Goal: Communication & Community: Answer question/provide support

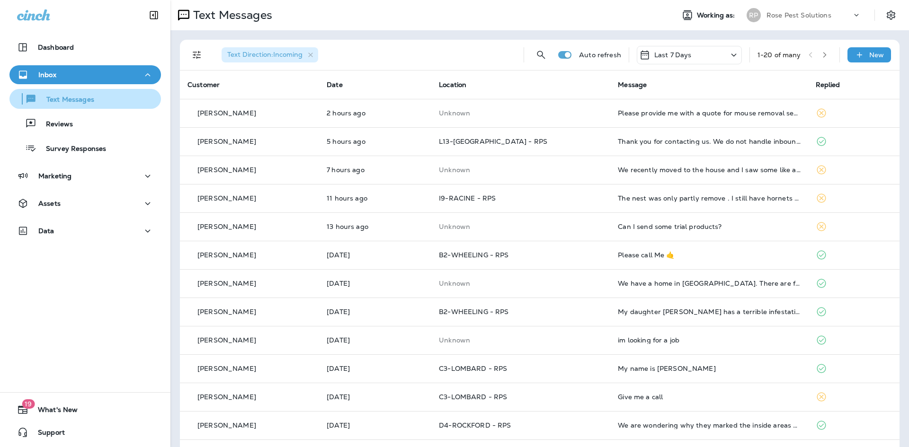
click at [70, 98] on p "Text Messages" at bounding box center [65, 100] width 57 height 9
click at [80, 96] on p "Text Messages" at bounding box center [65, 100] width 57 height 9
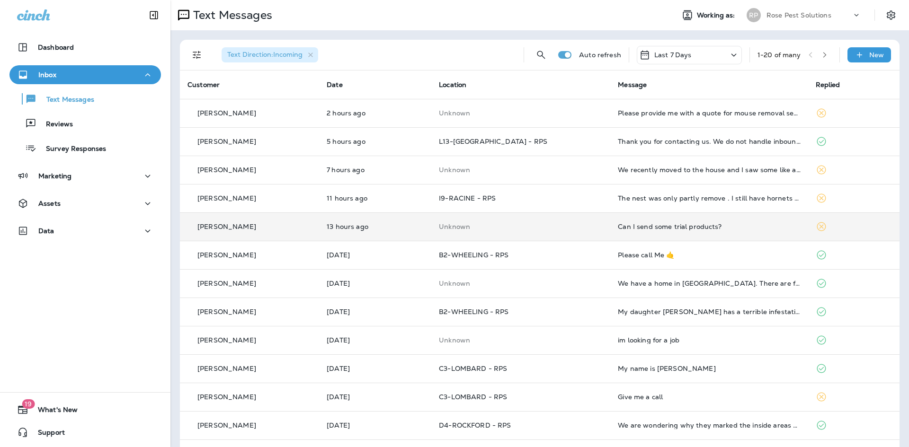
click at [687, 227] on div "Can I send some trial products?" at bounding box center [709, 227] width 182 height 8
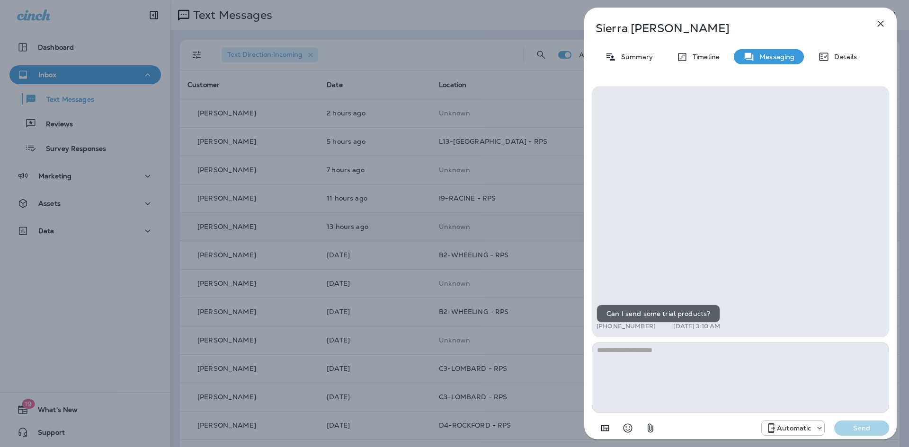
click at [883, 24] on icon "button" at bounding box center [880, 23] width 11 height 11
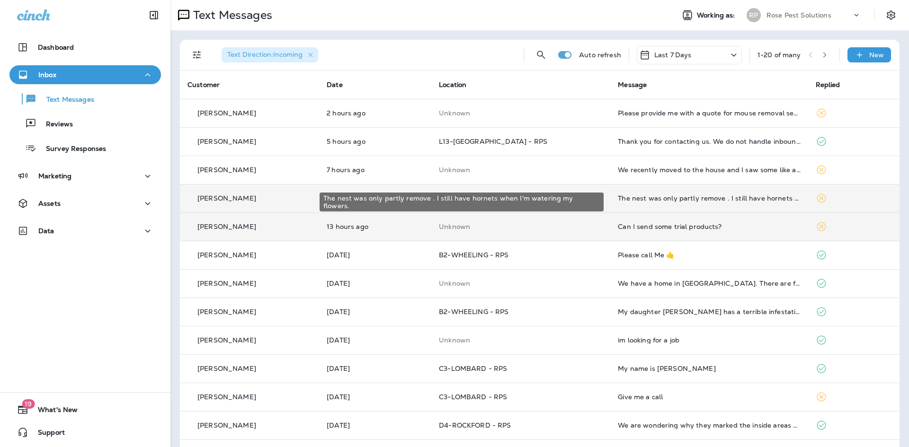
click at [680, 199] on div "The nest was only partly remove . I still have hornets when I'm watering my flo…" at bounding box center [709, 199] width 182 height 8
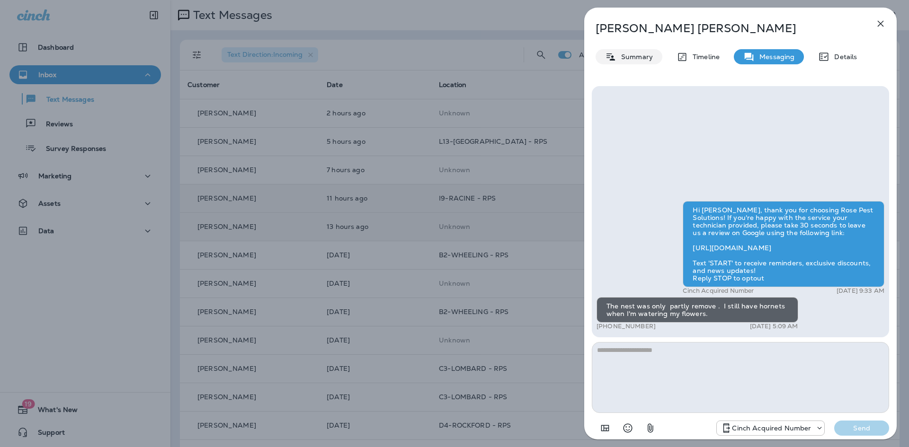
click at [636, 55] on p "Summary" at bounding box center [634, 57] width 36 height 8
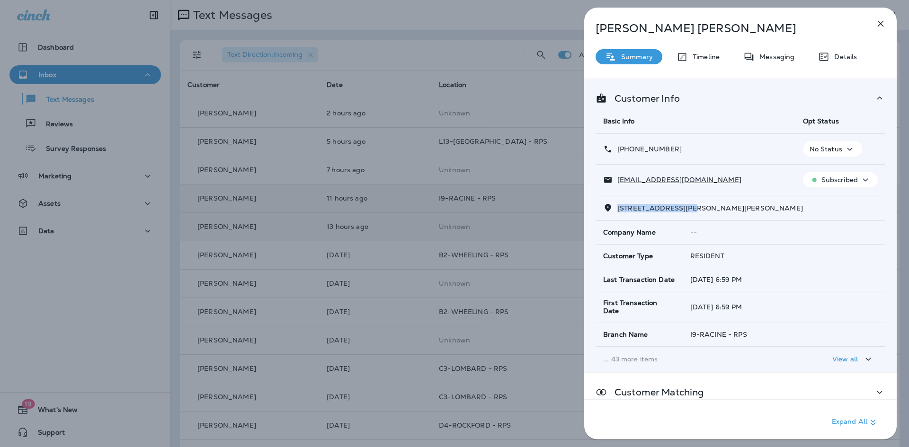
drag, startPoint x: 619, startPoint y: 211, endPoint x: 682, endPoint y: 215, distance: 63.1
click at [682, 215] on td "5208 Gallant Fox Ln, , Caledonia, WI 53402-6100" at bounding box center [740, 208] width 290 height 26
copy span "5208 Gallant Fox Ln"
click at [880, 22] on icon "button" at bounding box center [880, 23] width 11 height 11
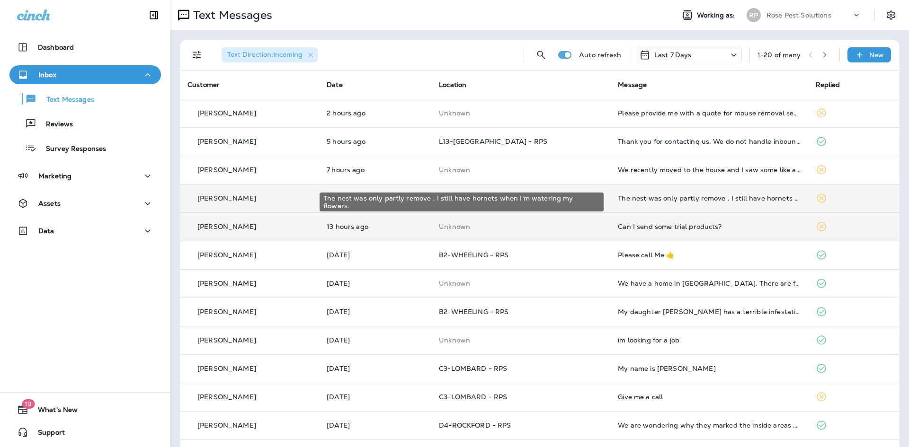
click at [671, 201] on div "The nest was only partly remove . I still have hornets when I'm watering my flo…" at bounding box center [709, 199] width 182 height 8
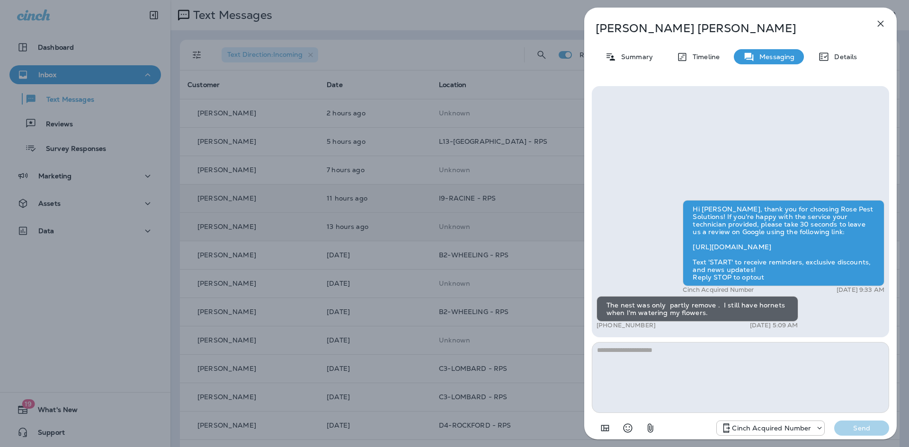
click at [651, 378] on textarea at bounding box center [740, 377] width 297 height 71
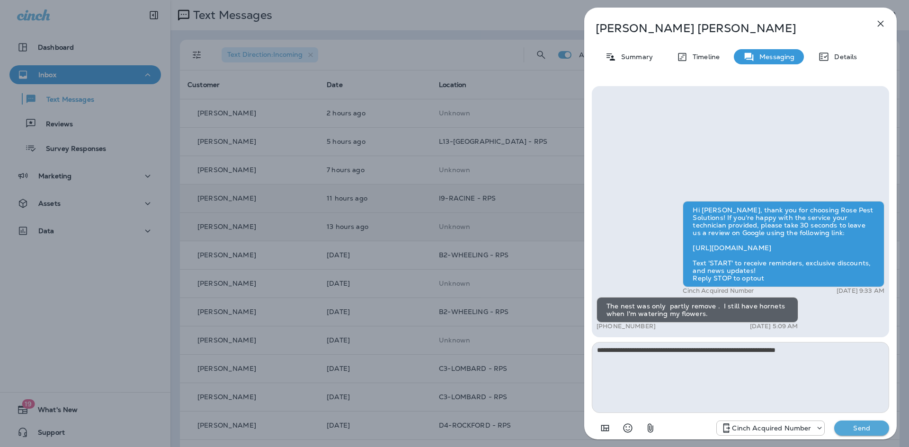
type textarea "**********"
click at [867, 425] on p "Send" at bounding box center [861, 428] width 40 height 9
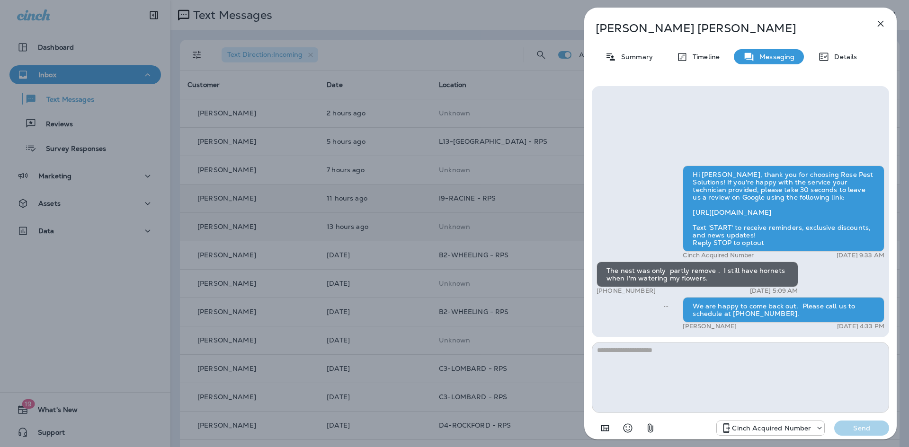
click at [881, 25] on icon "button" at bounding box center [880, 23] width 11 height 11
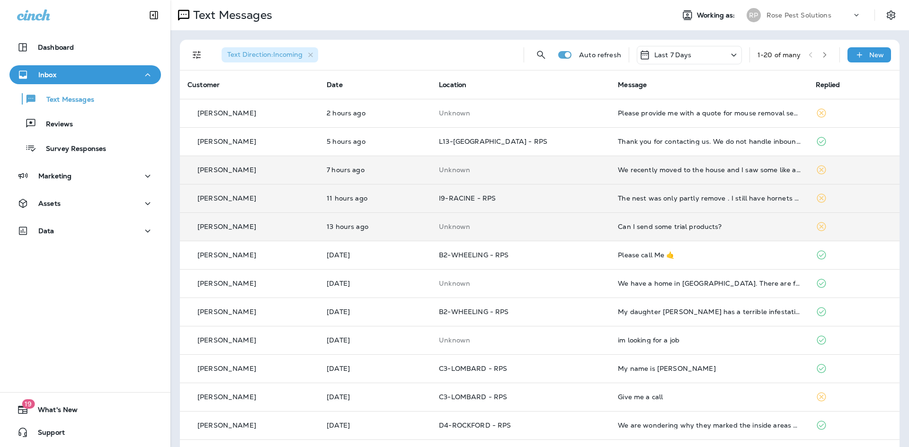
click at [677, 174] on td "We recently moved to the house and I saw some like a mouse poop in the drawer. …" at bounding box center [708, 170] width 197 height 28
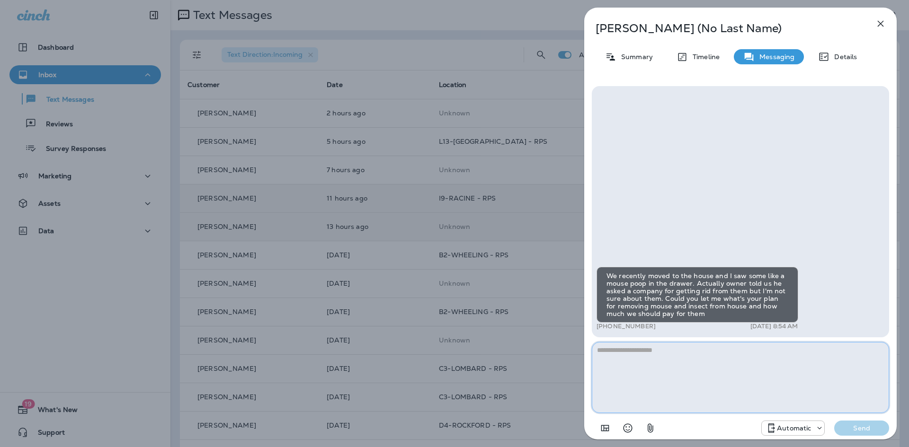
click at [638, 355] on textarea at bounding box center [740, 377] width 297 height 71
paste textarea "**********"
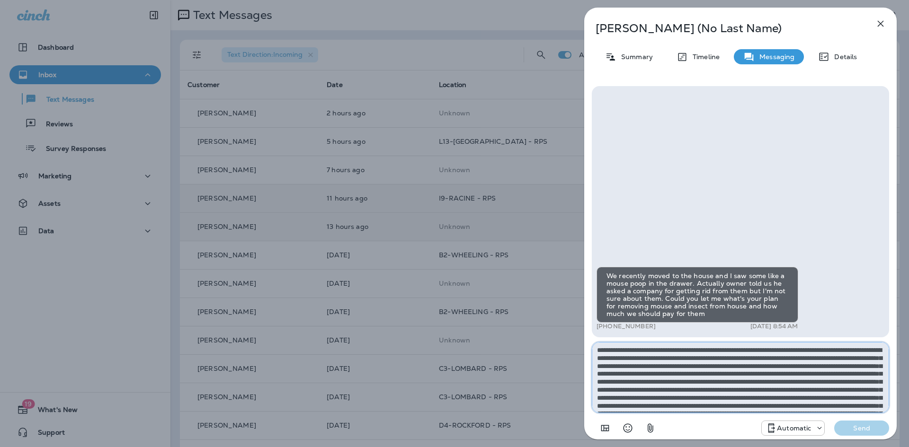
scroll to position [29, 0]
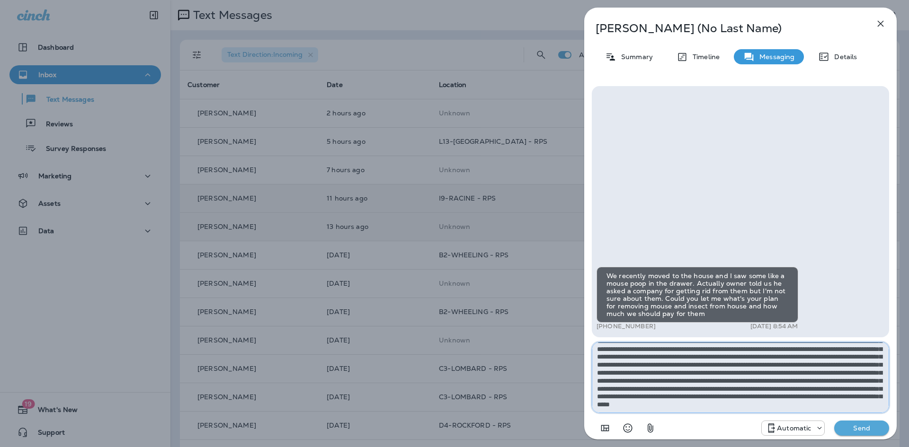
type textarea "**********"
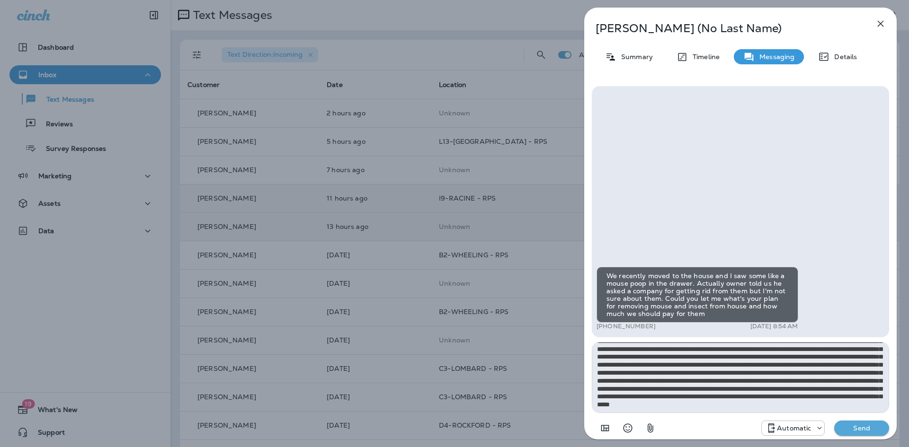
click at [864, 427] on p "Send" at bounding box center [861, 428] width 40 height 9
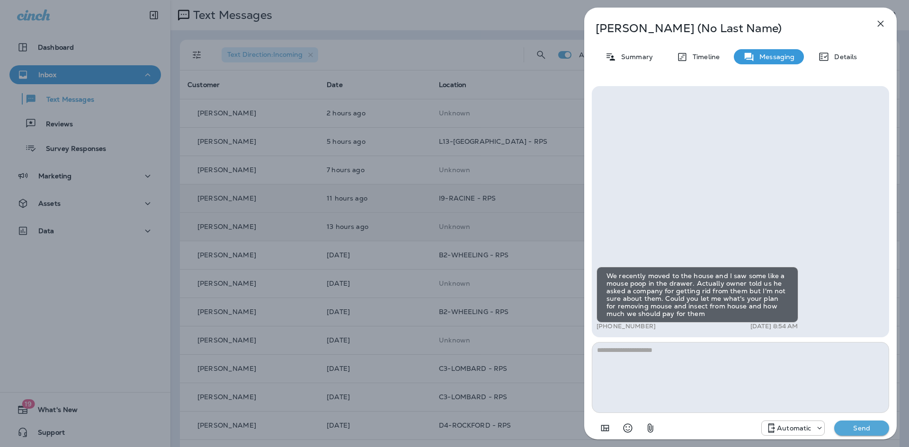
scroll to position [0, 0]
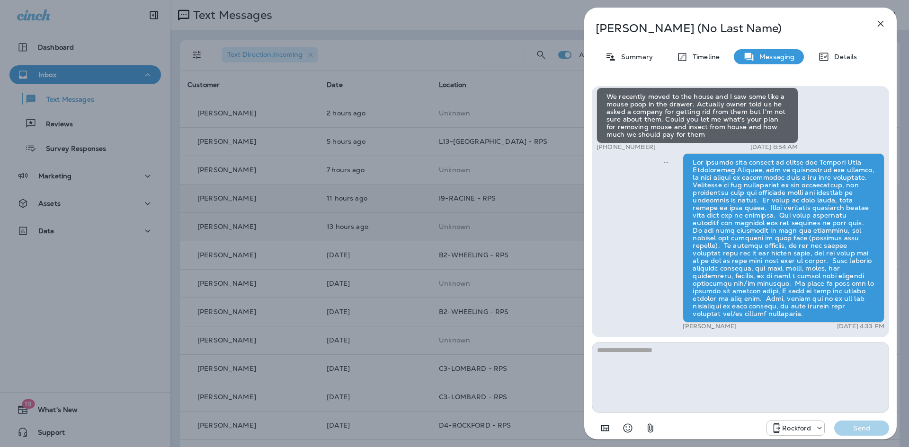
click at [873, 23] on button "button" at bounding box center [880, 23] width 19 height 19
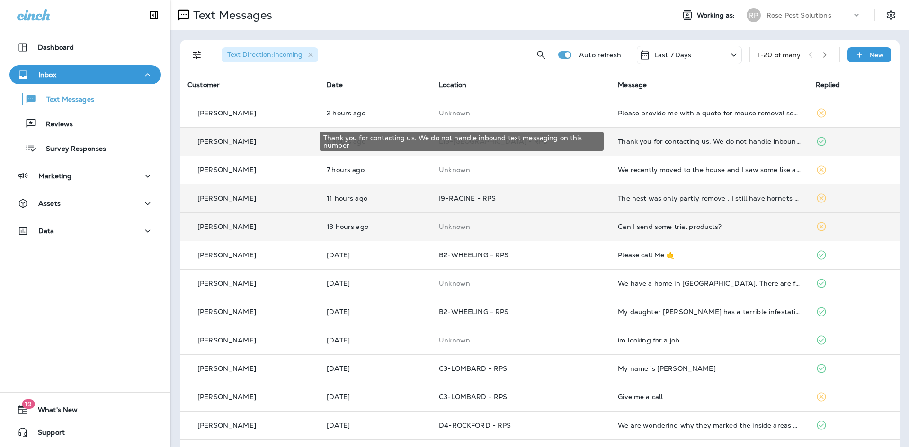
click at [693, 144] on div "Thank you for contacting us. We do not handle inbound text messaging on this nu…" at bounding box center [709, 142] width 182 height 8
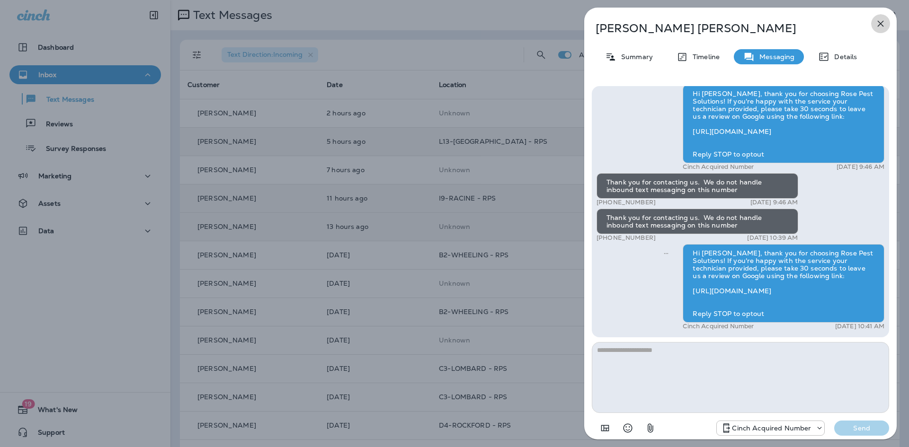
click at [879, 22] on icon "button" at bounding box center [880, 24] width 6 height 6
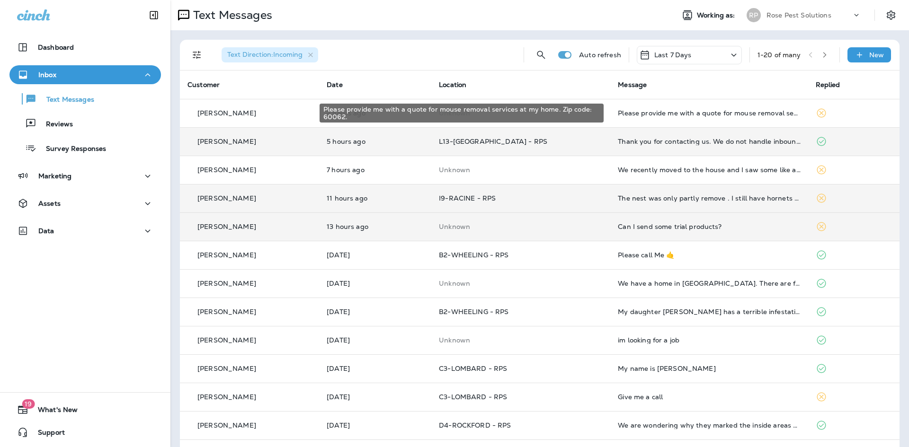
click at [707, 113] on div "Please provide me with a quote for mouse removal services at my home. Zip code:…" at bounding box center [709, 113] width 182 height 8
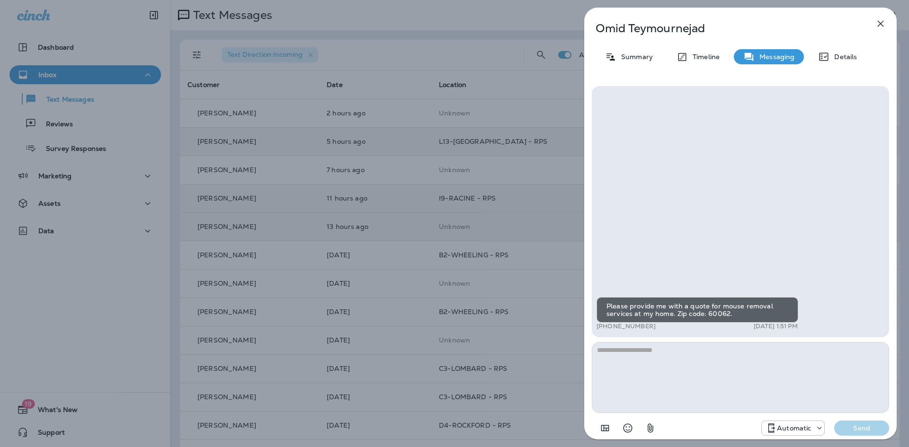
click at [671, 365] on textarea at bounding box center [740, 377] width 297 height 71
drag, startPoint x: 671, startPoint y: 365, endPoint x: 677, endPoint y: 359, distance: 8.7
drag, startPoint x: 677, startPoint y: 359, endPoint x: 618, endPoint y: 352, distance: 59.5
click at [618, 352] on textarea at bounding box center [740, 377] width 297 height 71
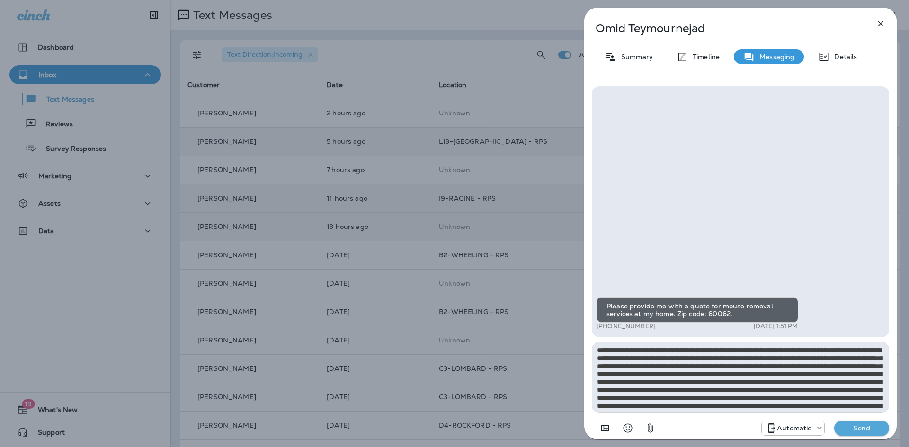
scroll to position [29, 0]
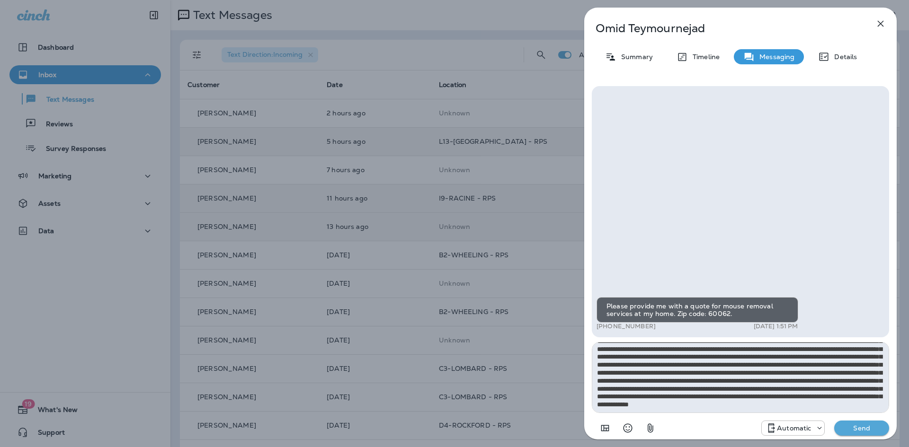
type textarea "**********"
click at [855, 426] on p "Send" at bounding box center [861, 428] width 40 height 9
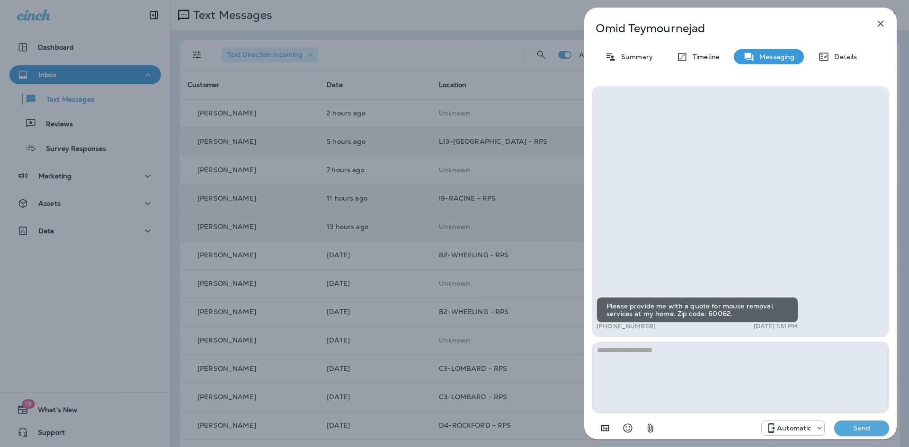
scroll to position [0, 0]
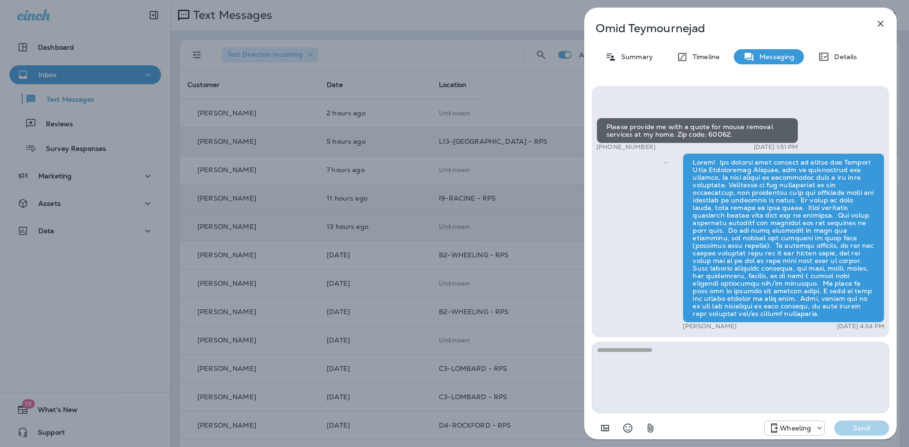
drag, startPoint x: 878, startPoint y: 23, endPoint x: 872, endPoint y: 23, distance: 6.2
click at [879, 23] on icon "button" at bounding box center [880, 23] width 11 height 11
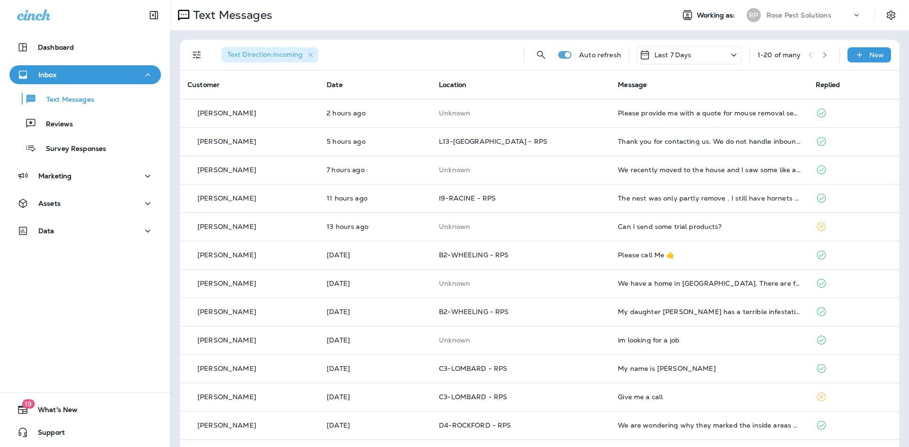
click at [794, 15] on p "Rose Pest Solutions" at bounding box center [798, 15] width 65 height 8
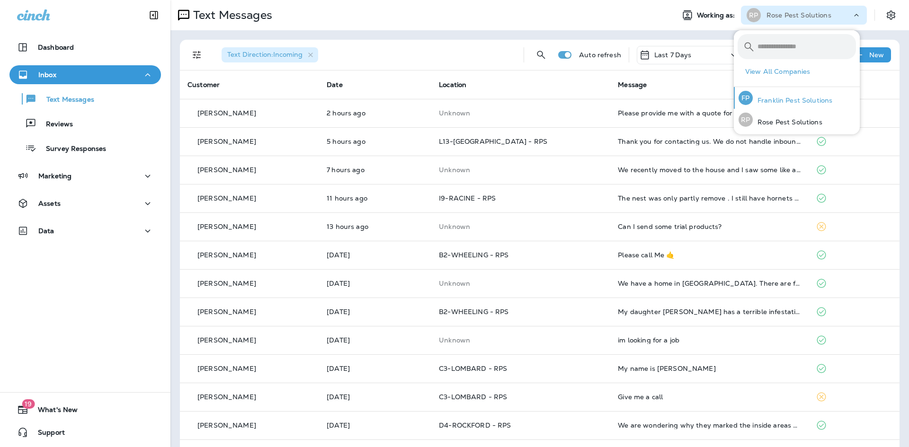
click at [775, 102] on p "Franklin Pest Solutions" at bounding box center [792, 101] width 80 height 8
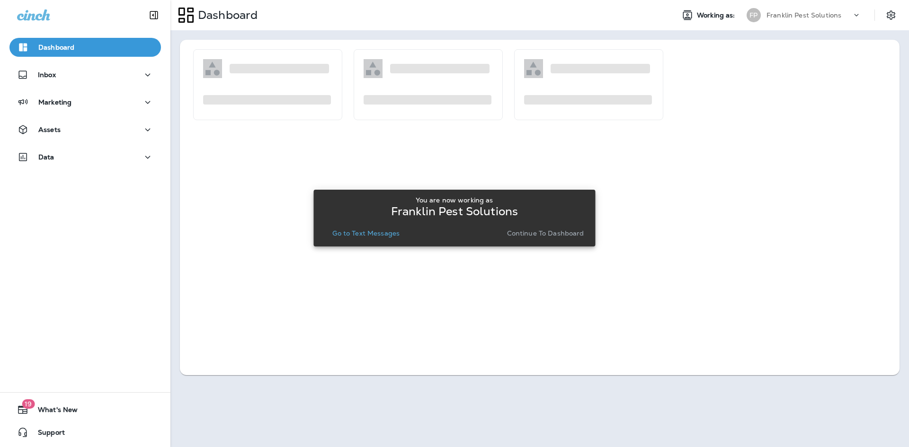
click at [558, 230] on p "Continue to Dashboard" at bounding box center [545, 234] width 77 height 8
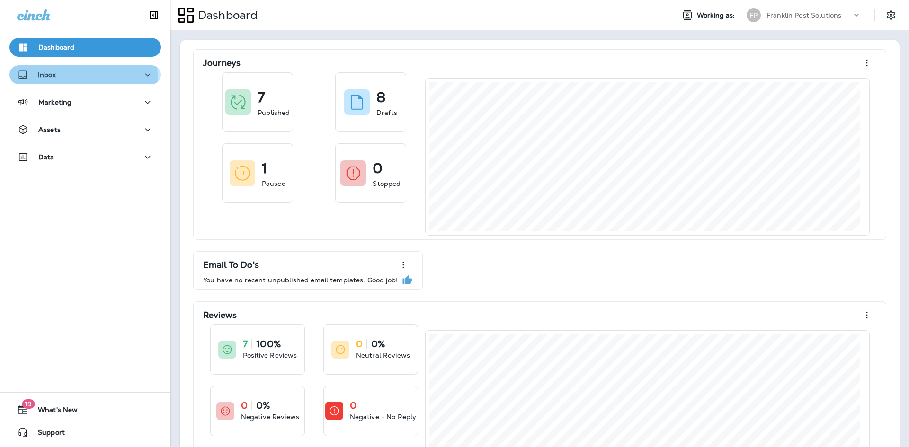
click at [62, 77] on div "Inbox" at bounding box center [85, 75] width 136 height 12
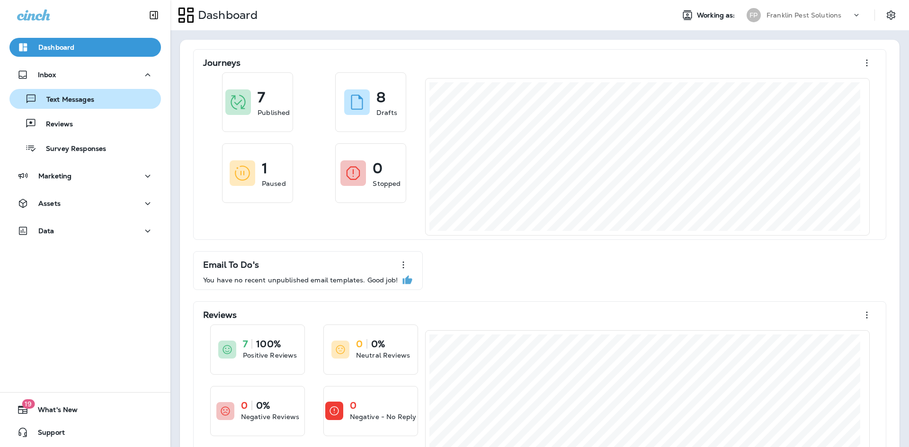
click at [62, 100] on p "Text Messages" at bounding box center [65, 100] width 57 height 9
